Goal: Complete application form

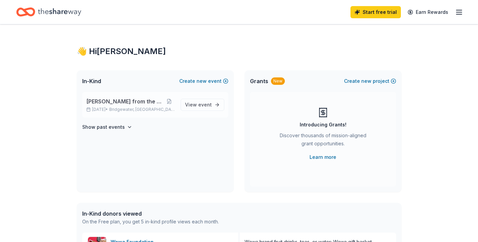
click at [118, 103] on span "[PERSON_NAME] from the Heart" at bounding box center [124, 101] width 77 height 8
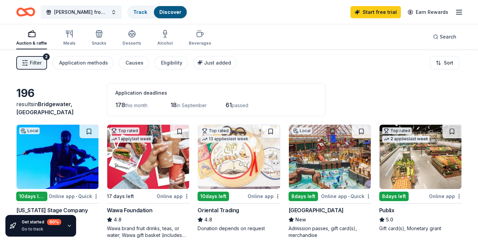
click at [294, 31] on div "Auction & raffle Meals Snacks Desserts Alcohol Beverages Search" at bounding box center [238, 36] width 445 height 25
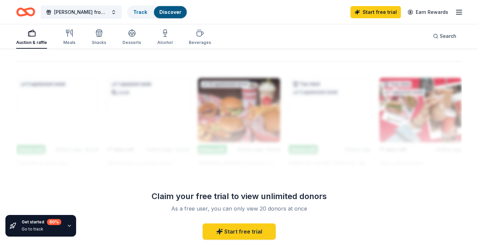
scroll to position [586, 0]
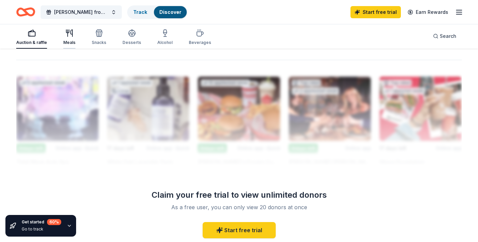
click at [73, 34] on div "button" at bounding box center [69, 33] width 12 height 8
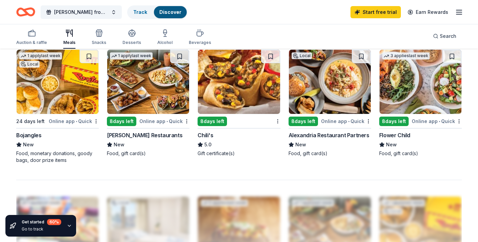
scroll to position [473, 0]
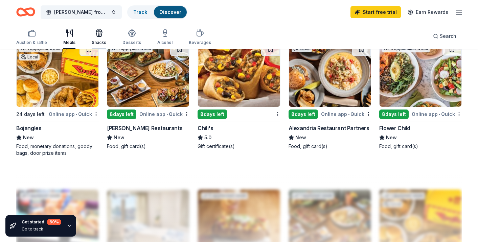
click at [104, 37] on div "button" at bounding box center [99, 33] width 15 height 8
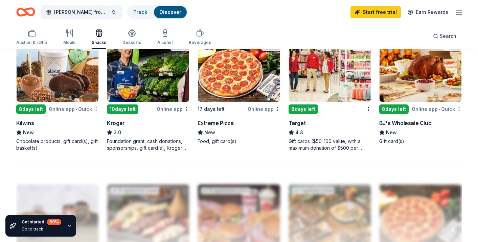
scroll to position [479, 0]
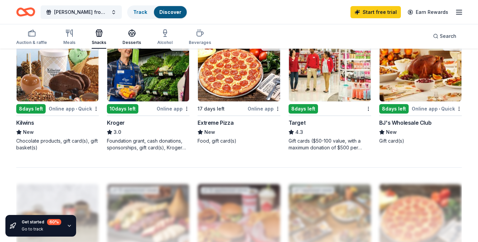
click at [132, 40] on div "Desserts" at bounding box center [131, 37] width 19 height 16
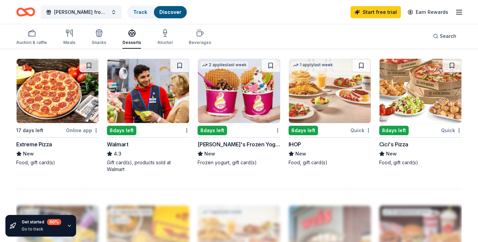
scroll to position [472, 0]
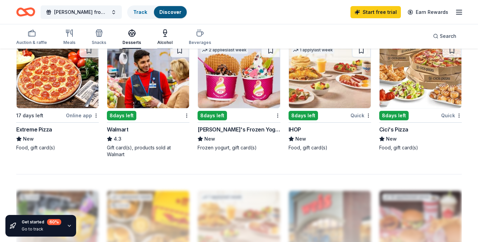
click at [158, 38] on div "Alcohol" at bounding box center [164, 37] width 15 height 16
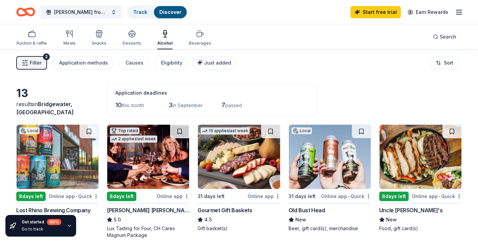
click at [334, 52] on div "Filter 2 Application methods Causes Eligibility Just added Sort" at bounding box center [239, 62] width 478 height 27
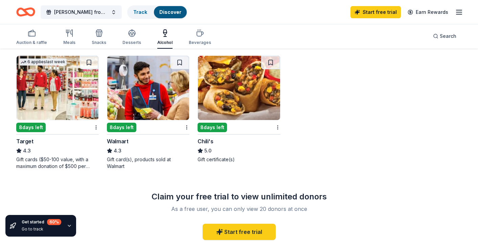
scroll to position [338, 0]
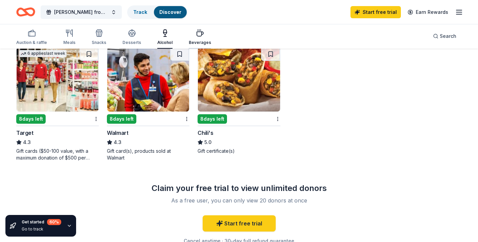
click at [199, 33] on icon "button" at bounding box center [200, 33] width 8 height 8
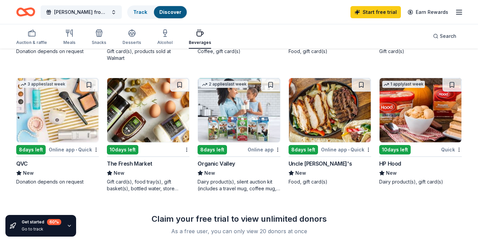
scroll to position [436, 0]
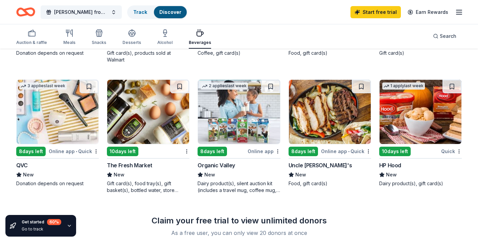
click at [415, 97] on img at bounding box center [420, 112] width 82 height 64
click at [424, 60] on div "8 applies last week 8 days left Online app • Quick BJ's Wholesale Club New Gift…" at bounding box center [420, 6] width 82 height 114
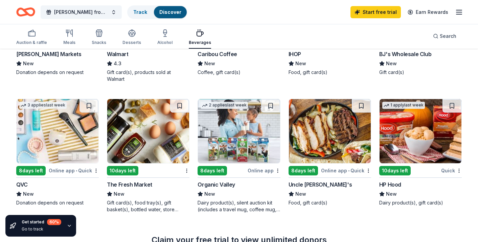
scroll to position [417, 0]
click at [138, 184] on div "The Fresh Market" at bounding box center [129, 184] width 45 height 8
click at [237, 125] on img at bounding box center [239, 131] width 82 height 64
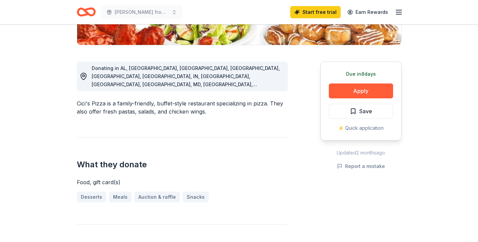
scroll to position [177, 0]
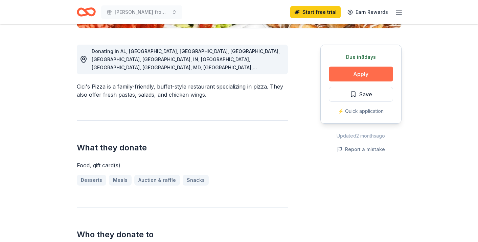
click at [372, 78] on button "Apply" at bounding box center [360, 74] width 64 height 15
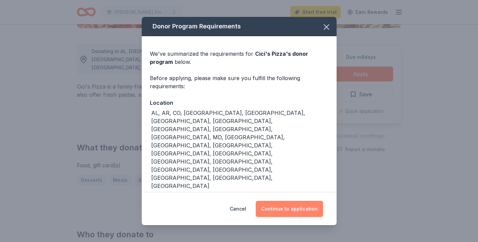
click at [275, 201] on button "Continue to application" at bounding box center [288, 209] width 67 height 16
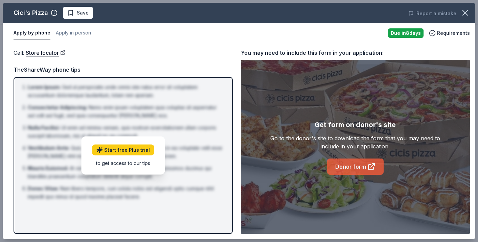
click at [343, 166] on link "Donor form" at bounding box center [355, 167] width 56 height 16
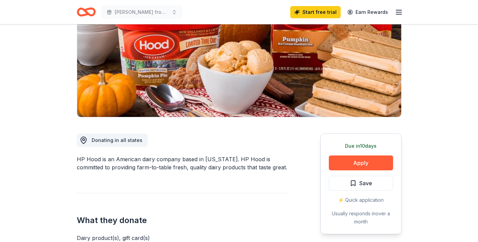
scroll to position [82, 0]
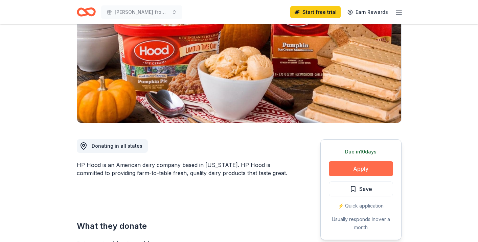
click at [352, 166] on button "Apply" at bounding box center [360, 168] width 64 height 15
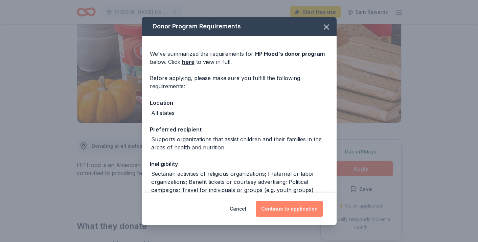
click at [283, 208] on button "Continue to application" at bounding box center [288, 209] width 67 height 16
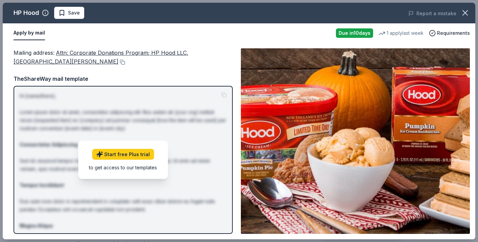
click at [333, 123] on img at bounding box center [355, 141] width 229 height 186
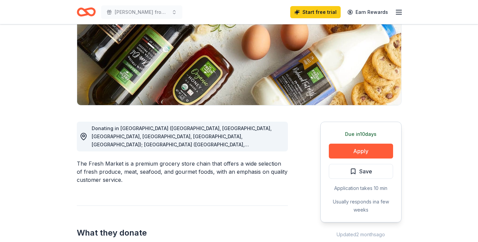
scroll to position [82, 0]
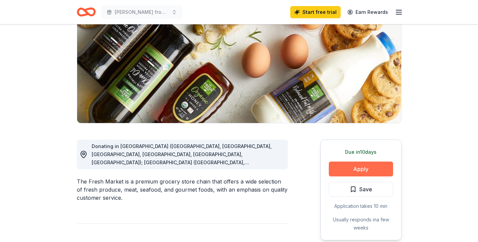
click at [352, 168] on button "Apply" at bounding box center [360, 169] width 64 height 15
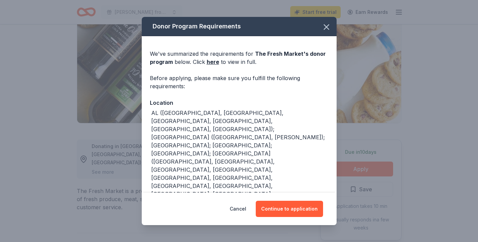
click at [285, 204] on button "Continue to application" at bounding box center [288, 209] width 67 height 16
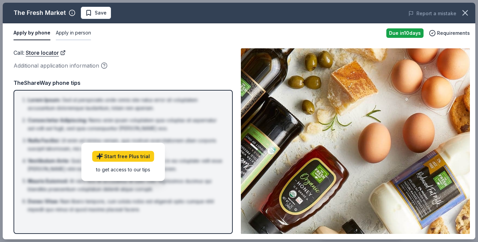
click at [68, 32] on button "Apply in person" at bounding box center [73, 33] width 35 height 14
click at [32, 32] on button "Apply by phone" at bounding box center [32, 33] width 36 height 14
click at [62, 37] on button "Apply in person" at bounding box center [73, 33] width 35 height 14
click at [467, 17] on icon "button" at bounding box center [464, 12] width 9 height 9
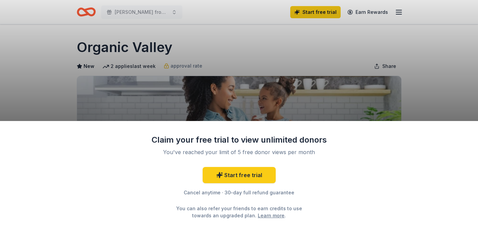
click at [447, 76] on div "Claim your free trial to view unlimited donors You've reached your limit of 5 f…" at bounding box center [239, 121] width 478 height 242
click at [407, 155] on div "Claim your free trial to view unlimited donors You've reached your limit of 5 f…" at bounding box center [239, 181] width 478 height 121
